Goal: Find specific fact: Find specific fact

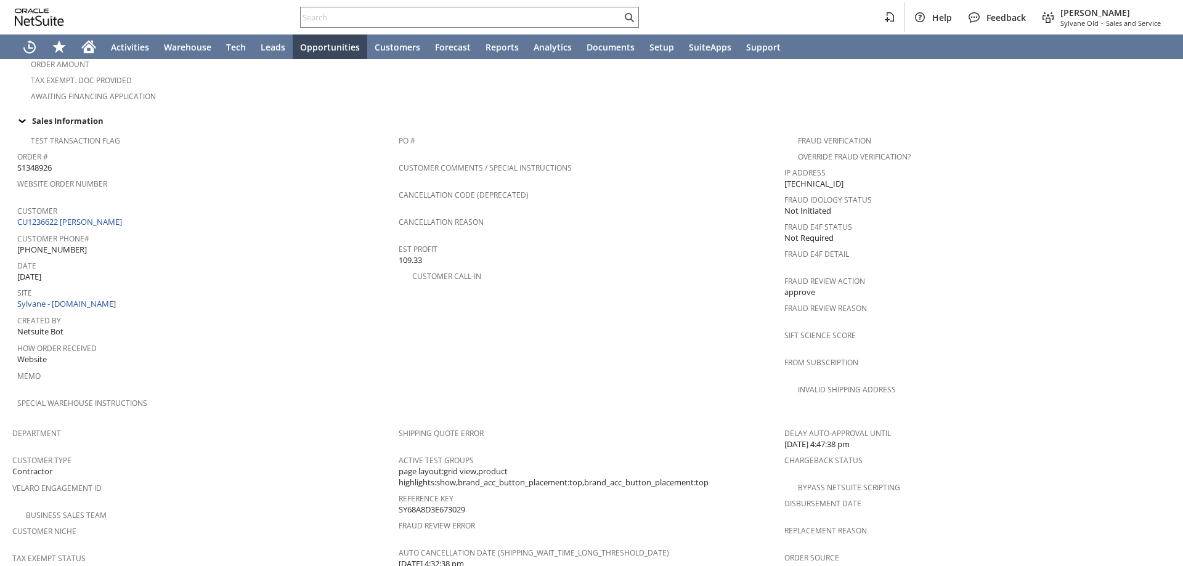
scroll to position [281, 0]
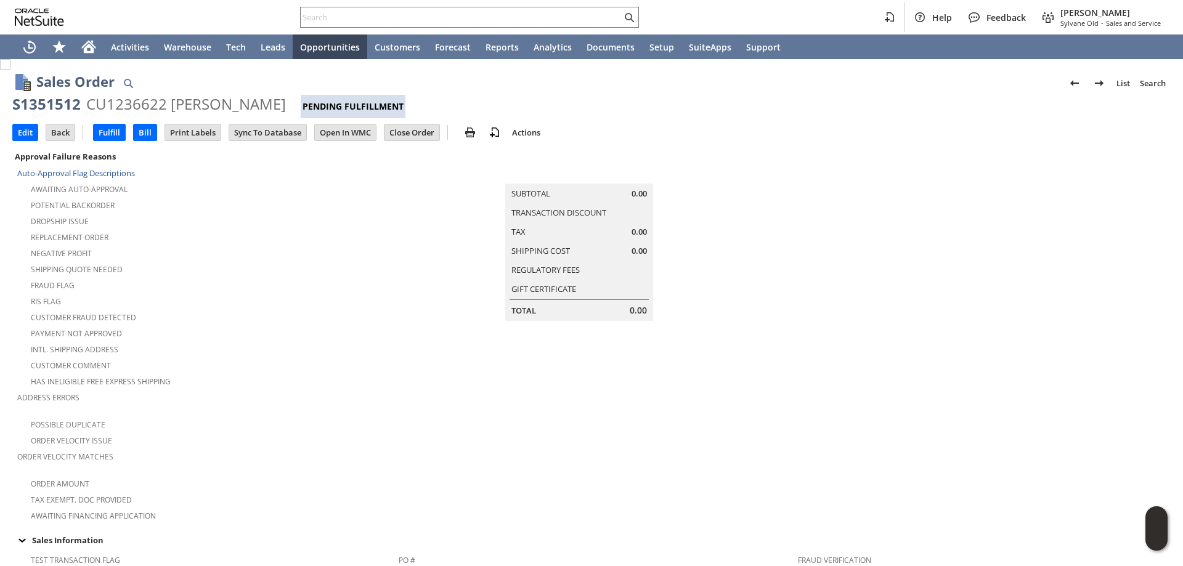
drag, startPoint x: 14, startPoint y: 104, endPoint x: 300, endPoint y: 101, distance: 286.0
click at [300, 101] on div "S1351512 CU1236622 Michael McNamara Pending Fulfillment" at bounding box center [591, 106] width 1159 height 24
copy div "S1351512 CU1236622 Michael McNamara"
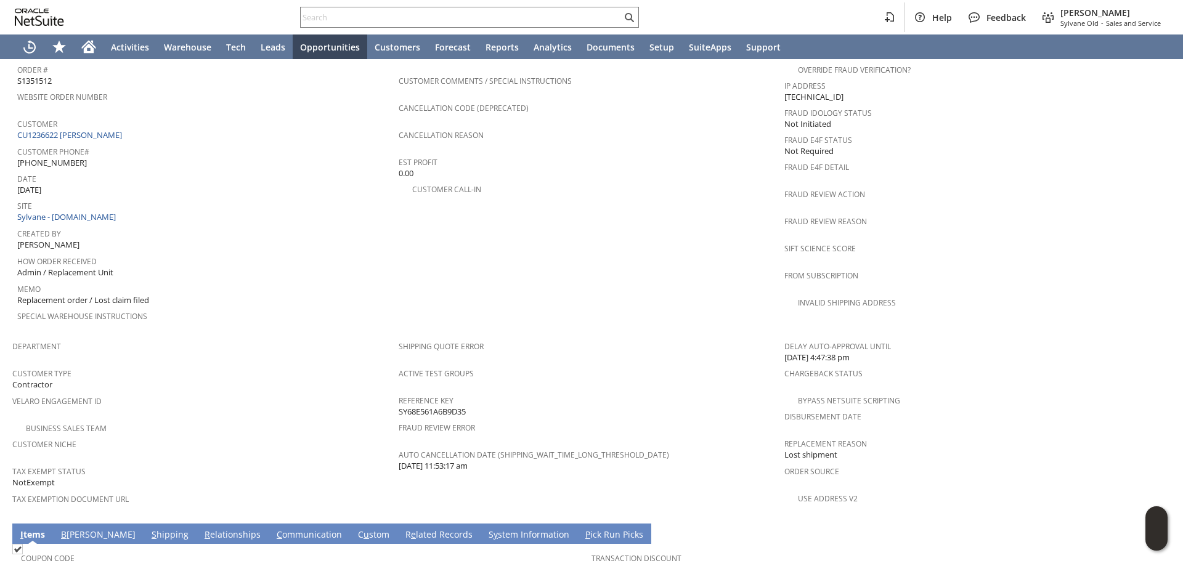
scroll to position [555, 0]
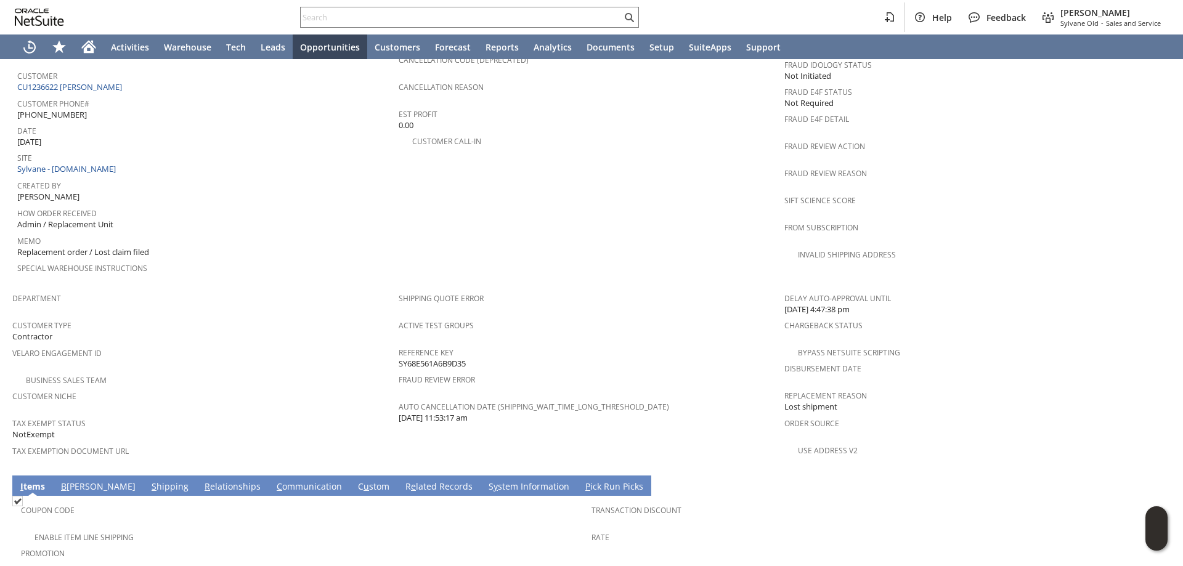
drag, startPoint x: 468, startPoint y: 336, endPoint x: 395, endPoint y: 337, distance: 72.7
click at [399, 344] on div "Reference Key SY68E561A6B9D35" at bounding box center [589, 357] width 380 height 26
copy span "SY68E561A6B9D35"
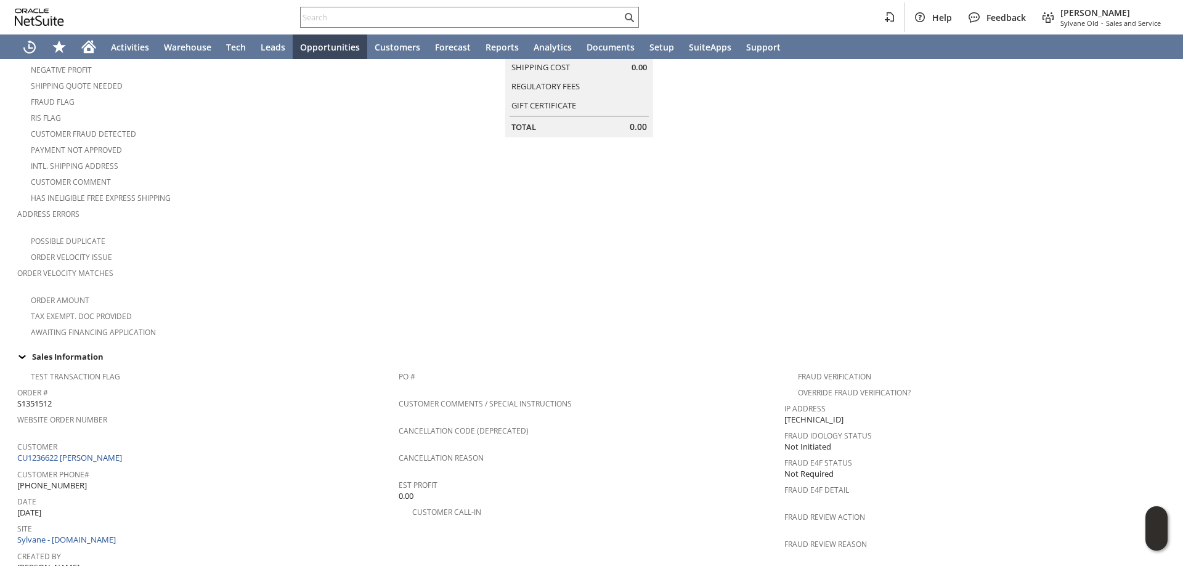
scroll to position [0, 0]
